Goal: Task Accomplishment & Management: Use online tool/utility

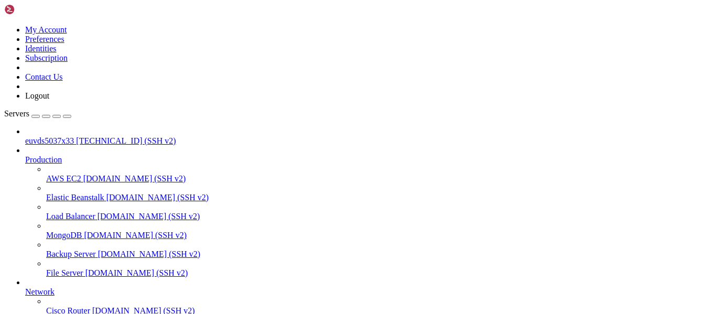
click at [76, 136] on span "[TECHNICAL_ID] (SSH v2)" at bounding box center [126, 140] width 100 height 9
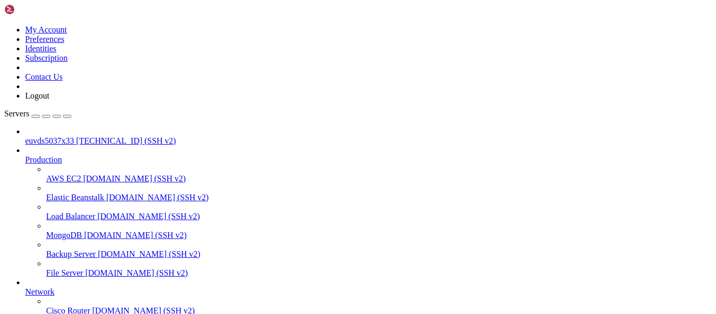
click at [51, 136] on span "euvds5037x33" at bounding box center [49, 140] width 49 height 9
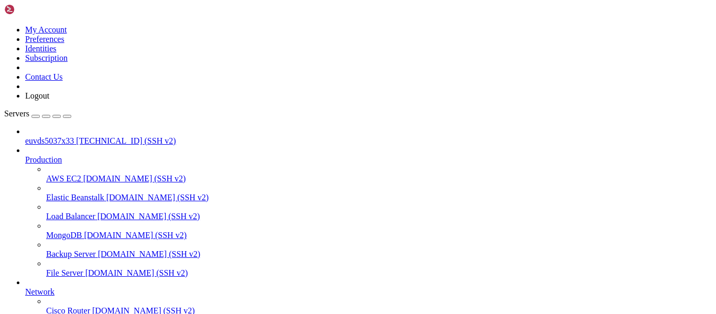
drag, startPoint x: 5, startPoint y: 792, endPoint x: 134, endPoint y: 837, distance: 137.1
drag, startPoint x: 8, startPoint y: 795, endPoint x: 333, endPoint y: 842, distance: 327.9
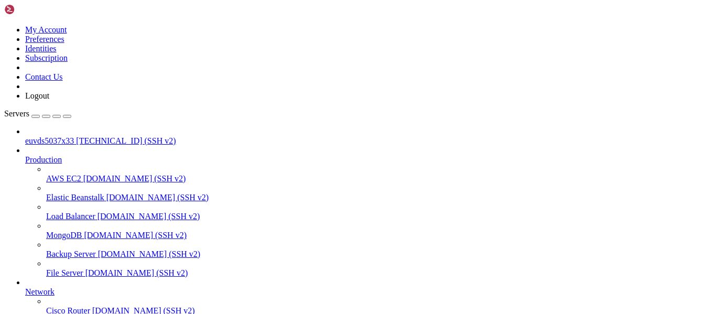
copy div "ssh: Could not resolve hostname your-server-ip: Name or service not known root@…"
drag, startPoint x: 7, startPoint y: 661, endPoint x: 334, endPoint y: 840, distance: 372.7
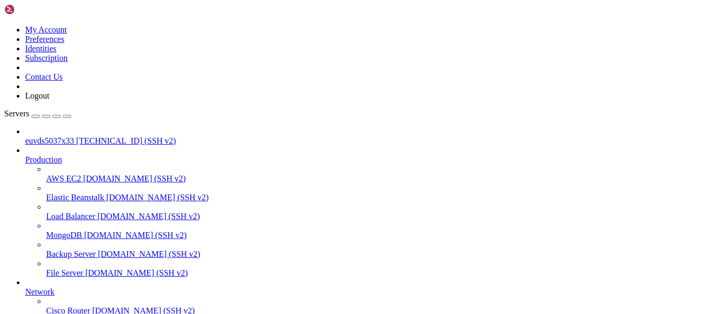
copy div "ED25519 key fingerprint is SHA256:zHJLy4F5lsbdDTQ1TIhXS+l0H52XT9yW6URCvtVNpXU. …"
drag, startPoint x: 588, startPoint y: 841, endPoint x: 712, endPoint y: 646, distance: 231.2
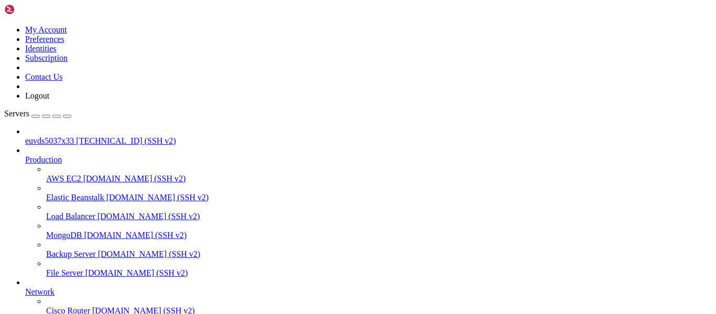
scroll to position [310, 0]
drag, startPoint x: 195, startPoint y: 804, endPoint x: 213, endPoint y: 801, distance: 18.0
drag, startPoint x: 196, startPoint y: 801, endPoint x: 251, endPoint y: 799, distance: 54.6
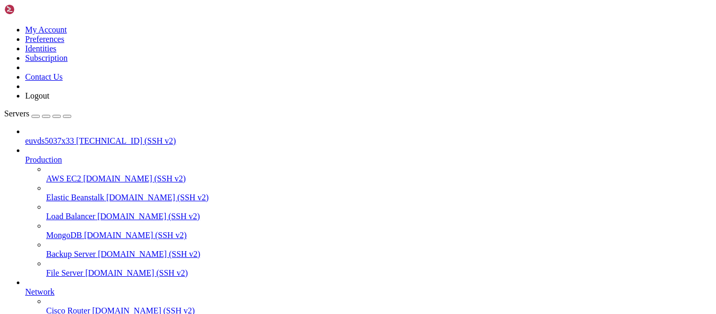
drag, startPoint x: 192, startPoint y: 802, endPoint x: 246, endPoint y: 798, distance: 54.2
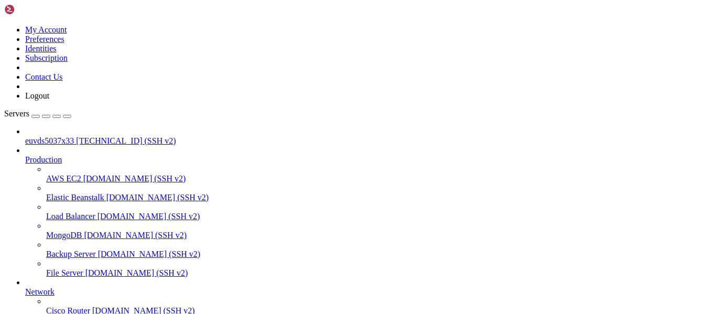
scroll to position [613, 0]
click at [27, 136] on link "euvds5037x33 [TECHNICAL_ID] (SSH v2)" at bounding box center [368, 140] width 687 height 9
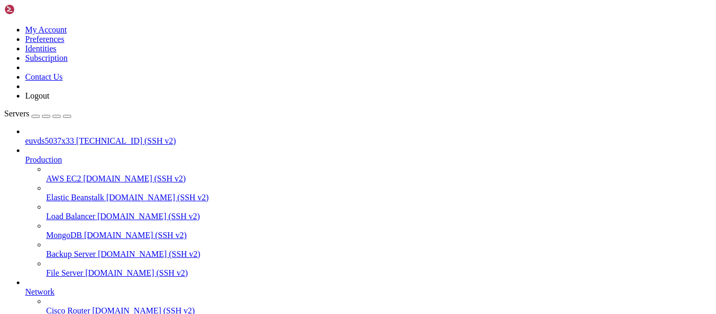
drag, startPoint x: 9, startPoint y: 736, endPoint x: 117, endPoint y: 840, distance: 149.4
copy div "Last login: [DATE] from [TECHNICAL_ID] root@euvds5037x33:~# cat ~/.ssh/known_ho…"
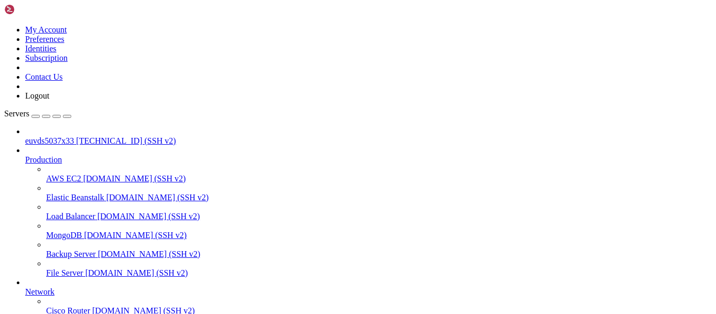
drag, startPoint x: 9, startPoint y: 766, endPoint x: 85, endPoint y: 838, distance: 103.8
copy div "root@euvds5037x33:~# df -h Filesystem Size Used Avail Use% Mounted on none 3.9G…"
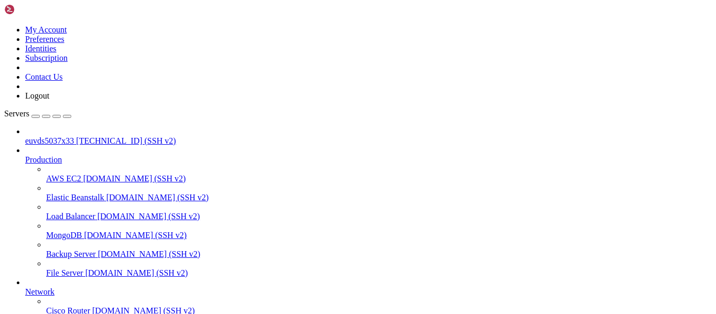
drag, startPoint x: 9, startPoint y: 679, endPoint x: 124, endPoint y: 732, distance: 126.2
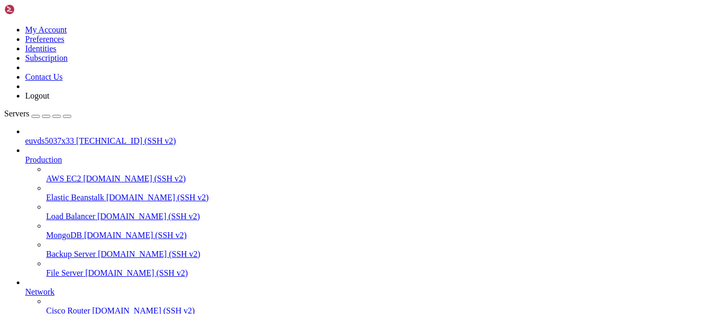
scroll to position [745, 0]
drag, startPoint x: 11, startPoint y: 668, endPoint x: 299, endPoint y: 904, distance: 372.8
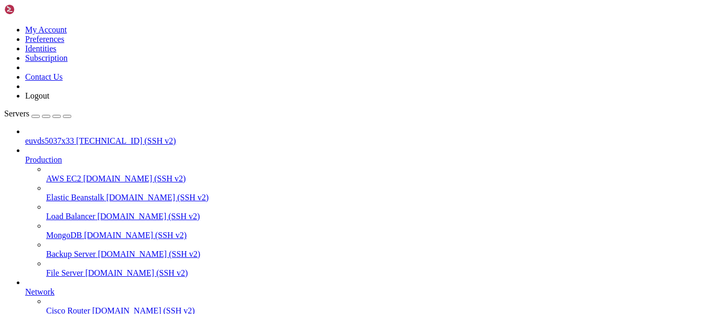
scroll to position [745, 0]
drag, startPoint x: 7, startPoint y: 700, endPoint x: 172, endPoint y: 829, distance: 209.9
copy div "lORE3IPS8dolorSItamEtCOnsECTETuradIPiSCInGE/1SE+doE5TeMpOrI6+UtlABorEeTdO6MaGnA…"
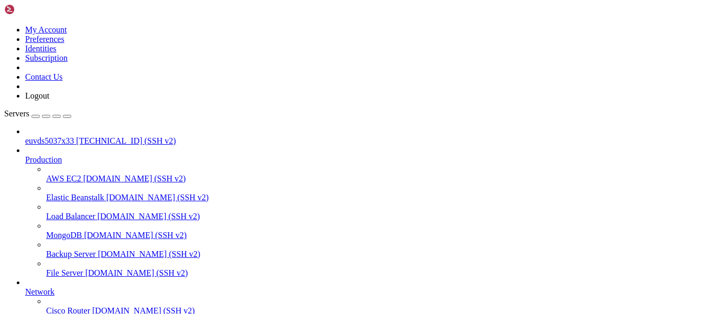
click at [76, 136] on span "[TECHNICAL_ID] (SSH v2)" at bounding box center [126, 140] width 100 height 9
drag, startPoint x: 6, startPoint y: 757, endPoint x: 131, endPoint y: 841, distance: 150.6
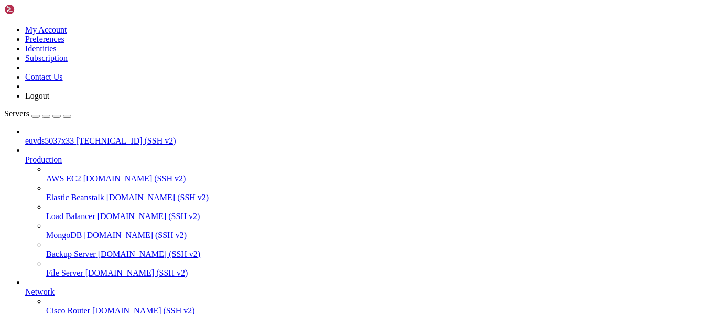
copy div "* Documentation: [URL][DOMAIN_NAME] * Management: [URL][DOMAIN_NAME] * Support:…"
drag, startPoint x: 6, startPoint y: 746, endPoint x: 171, endPoint y: 838, distance: 188.9
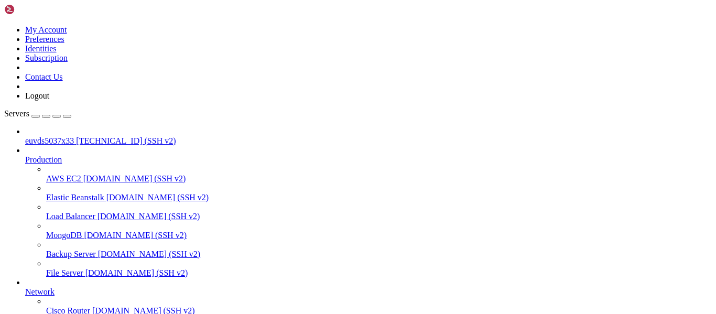
copy div "* Documentation: [URL][DOMAIN_NAME] * Management: [URL][DOMAIN_NAME] * Support:…"
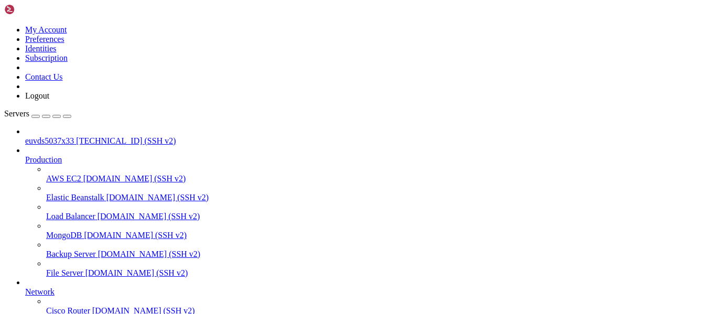
drag, startPoint x: 8, startPoint y: 756, endPoint x: 118, endPoint y: 835, distance: 135.1
copy div "root@euvds5037x33:~# mount /dev/sda1 /mnt mount: /mnt: special device /dev/sda1…"
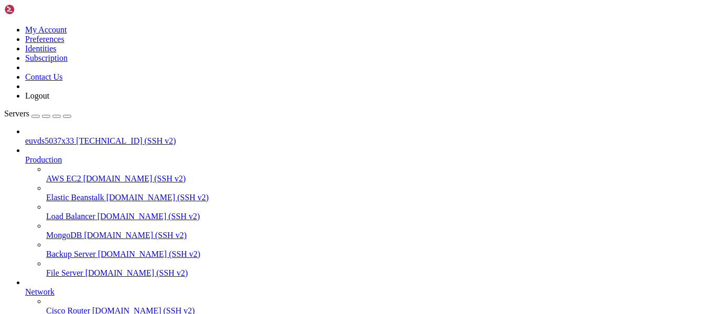
drag, startPoint x: 8, startPoint y: 821, endPoint x: 122, endPoint y: 839, distance: 115.0
copy div "root@euvds5037x33:~# whmapi1 license_info -bash: whmapi1: command not found roo…"
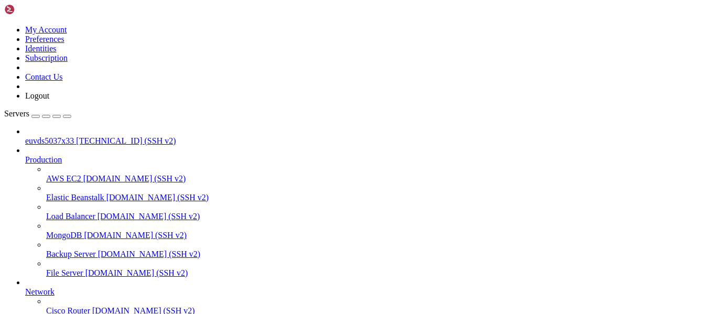
drag, startPoint x: 6, startPoint y: 669, endPoint x: 117, endPoint y: 696, distance: 113.7
drag, startPoint x: 10, startPoint y: 672, endPoint x: 293, endPoint y: 837, distance: 327.7
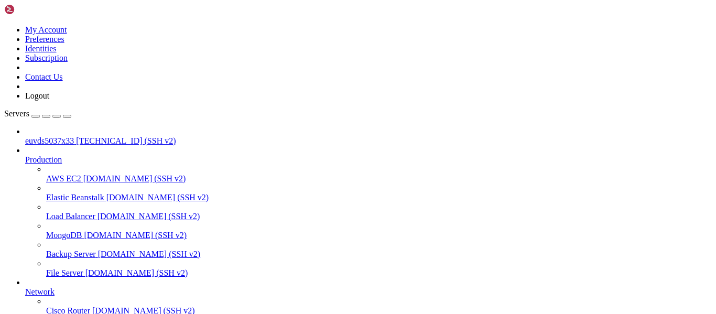
click at [78, 136] on span "[TECHNICAL_ID] (SSH v2)" at bounding box center [126, 140] width 100 height 9
click at [84, 136] on span "[TECHNICAL_ID] (SSH v2)" at bounding box center [126, 140] width 100 height 9
